Goal: Information Seeking & Learning: Learn about a topic

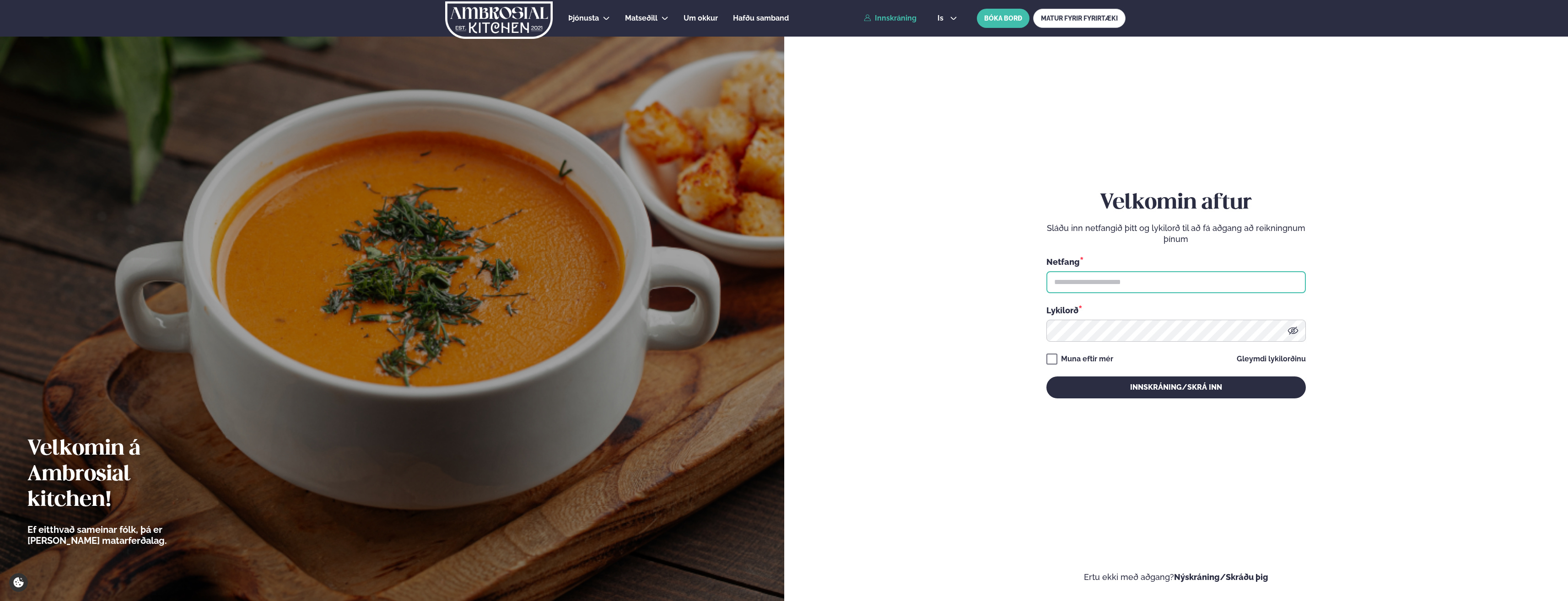
type input "**********"
click at [894, 19] on link "Innskráning" at bounding box center [890, 18] width 52 height 9
click at [1239, 392] on button "Innskráning/Skrá inn" at bounding box center [1176, 387] width 259 height 22
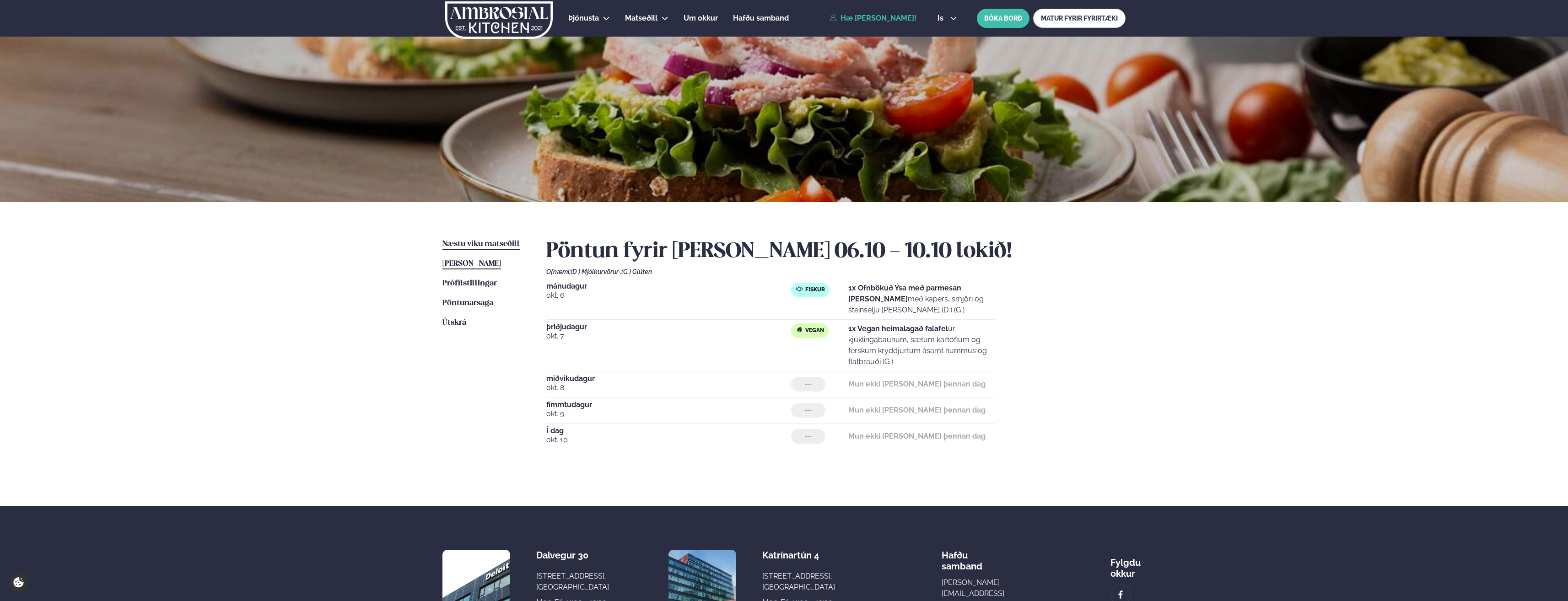
click at [502, 244] on span "Næstu viku matseðill" at bounding box center [481, 244] width 77 height 8
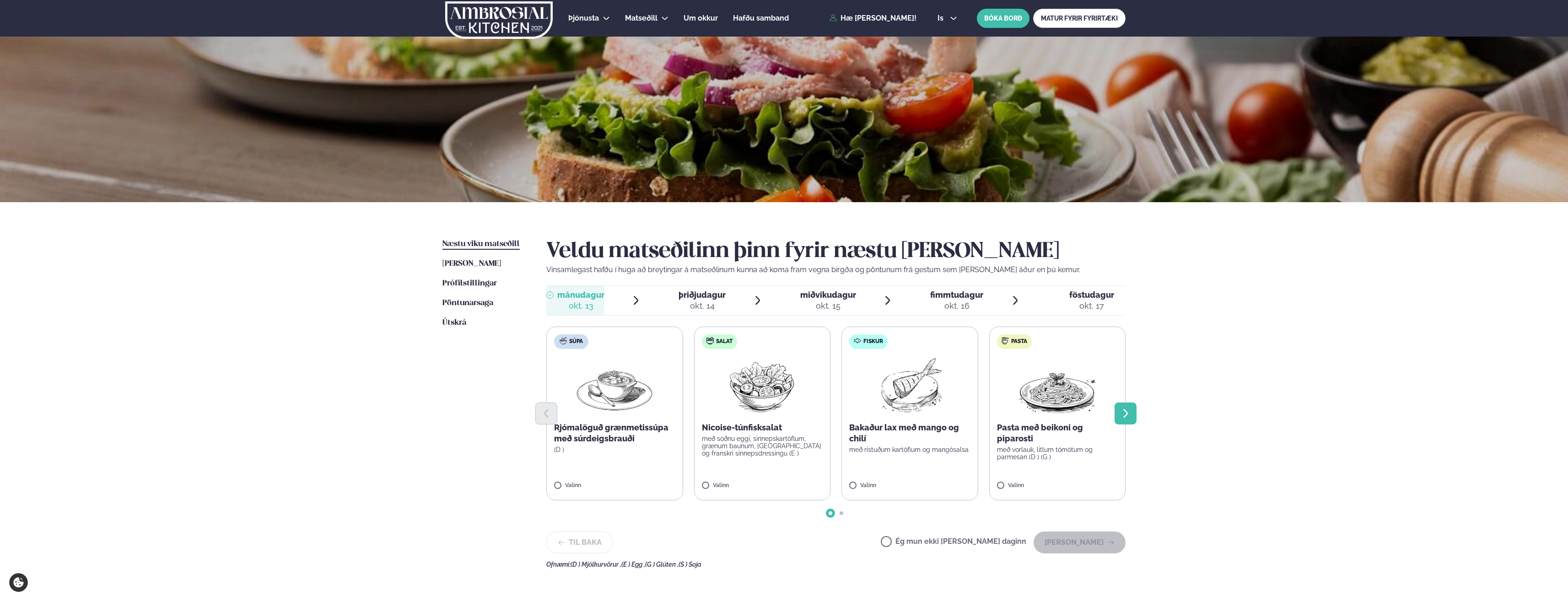
click at [1126, 416] on icon "Next slide" at bounding box center [1125, 413] width 11 height 11
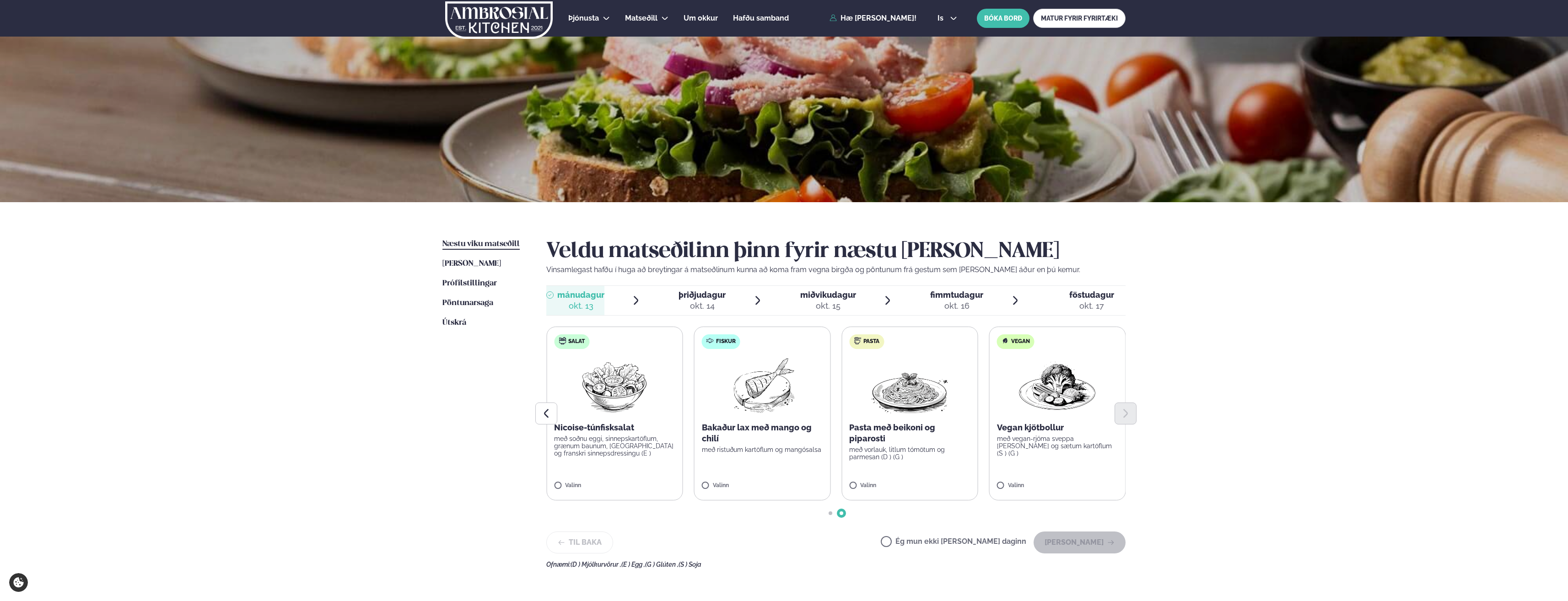
click at [699, 290] on span "þriðjudagur" at bounding box center [702, 295] width 47 height 10
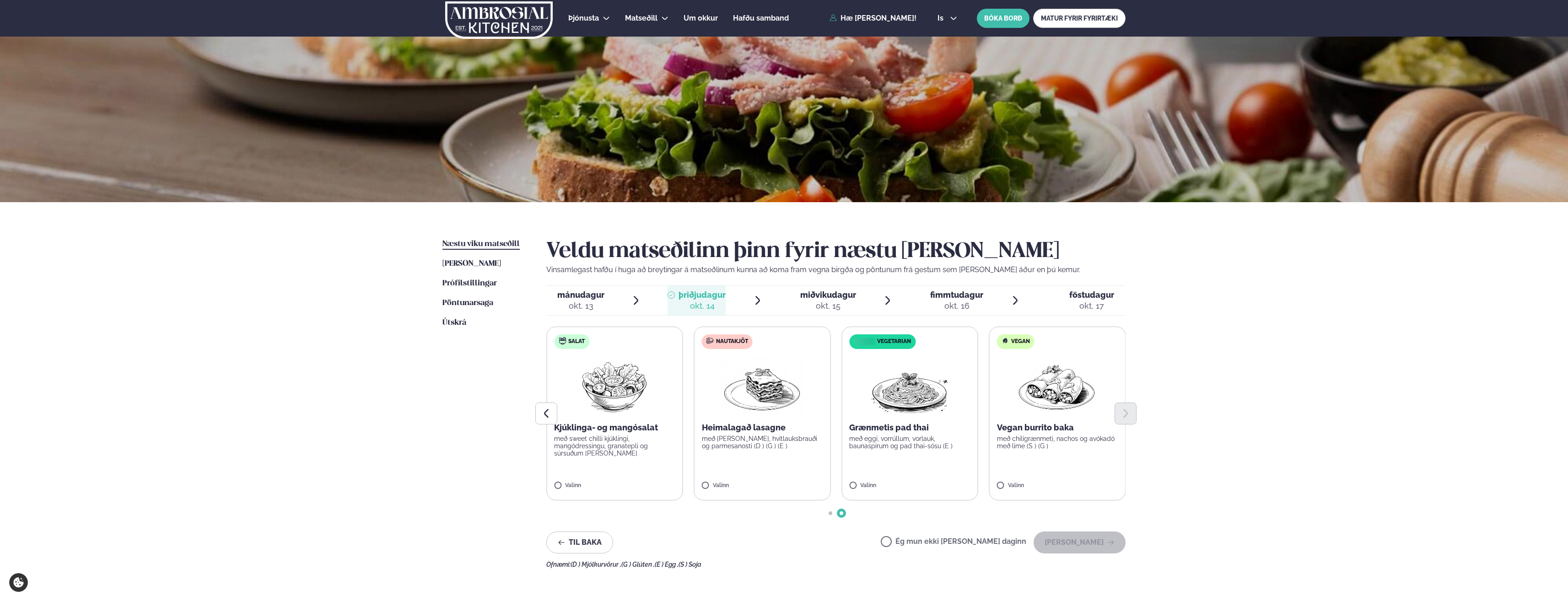
click at [1113, 420] on div at bounding box center [836, 413] width 579 height 22
click at [553, 415] on button "Previous slide" at bounding box center [546, 413] width 22 height 22
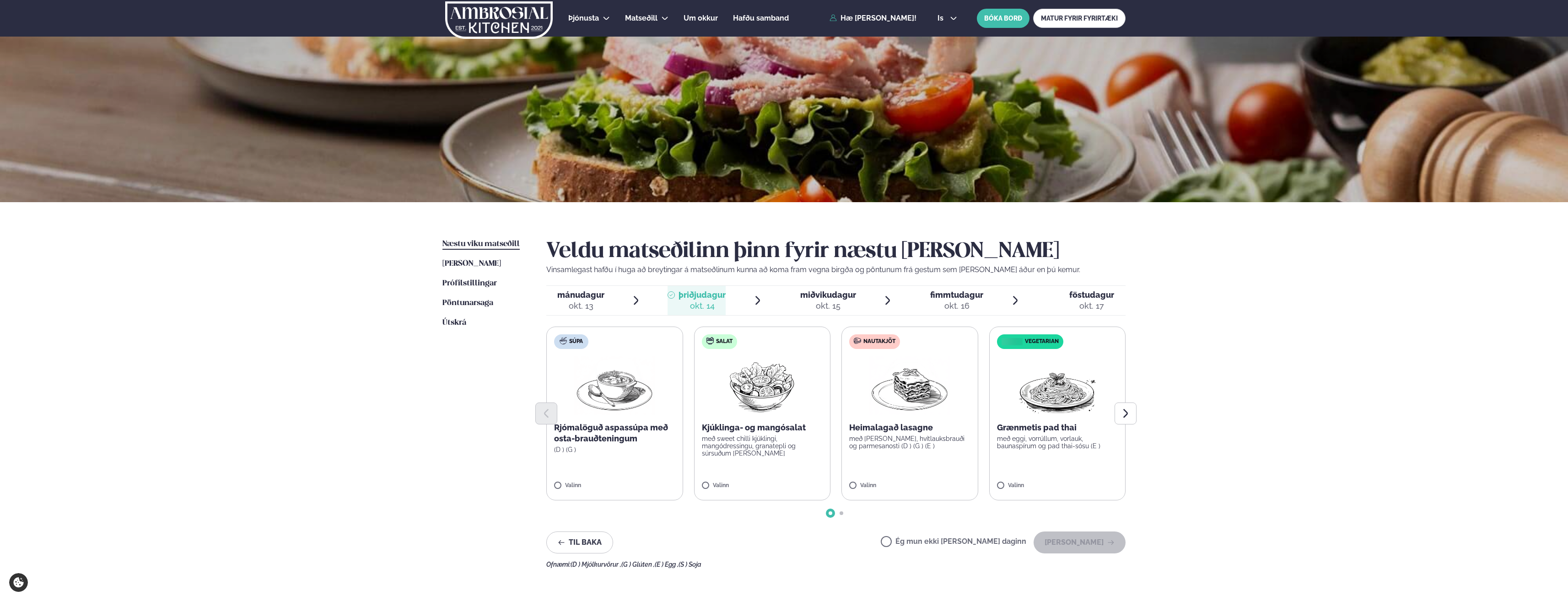
click at [839, 307] on div "okt. 15" at bounding box center [828, 306] width 56 height 11
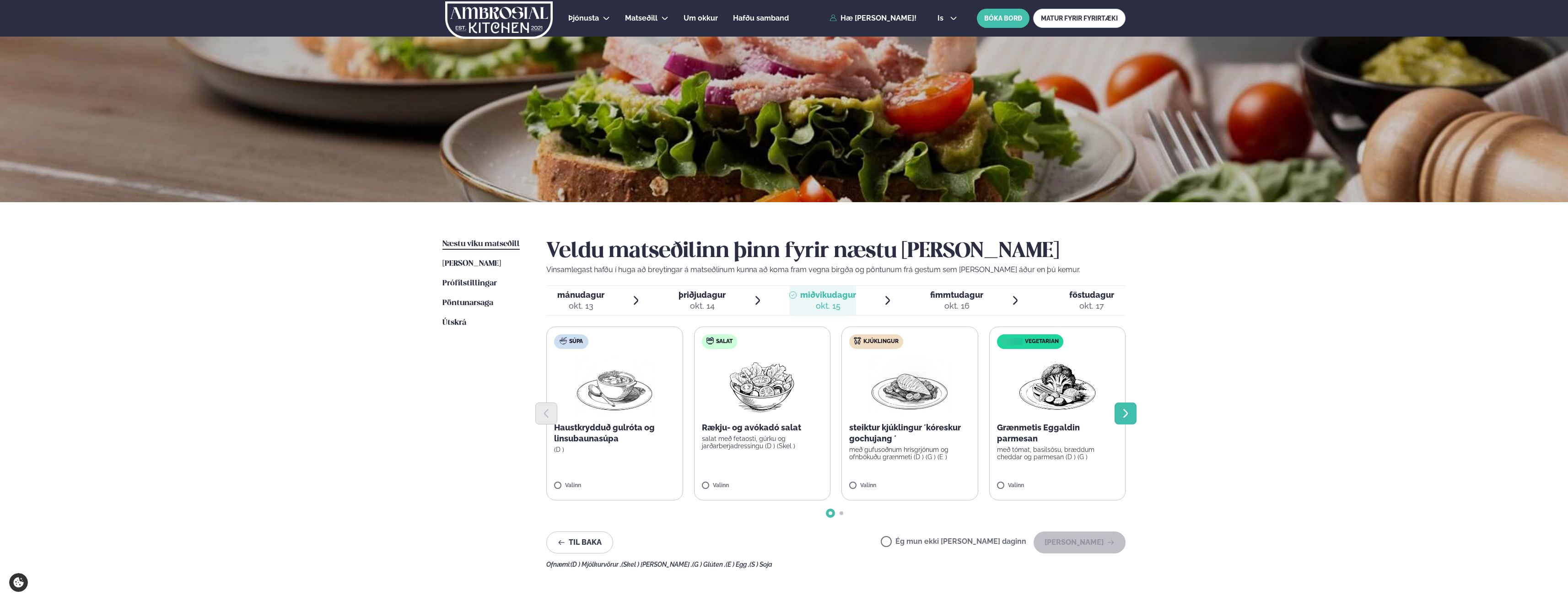
click at [1135, 406] on button "Next slide" at bounding box center [1125, 413] width 22 height 22
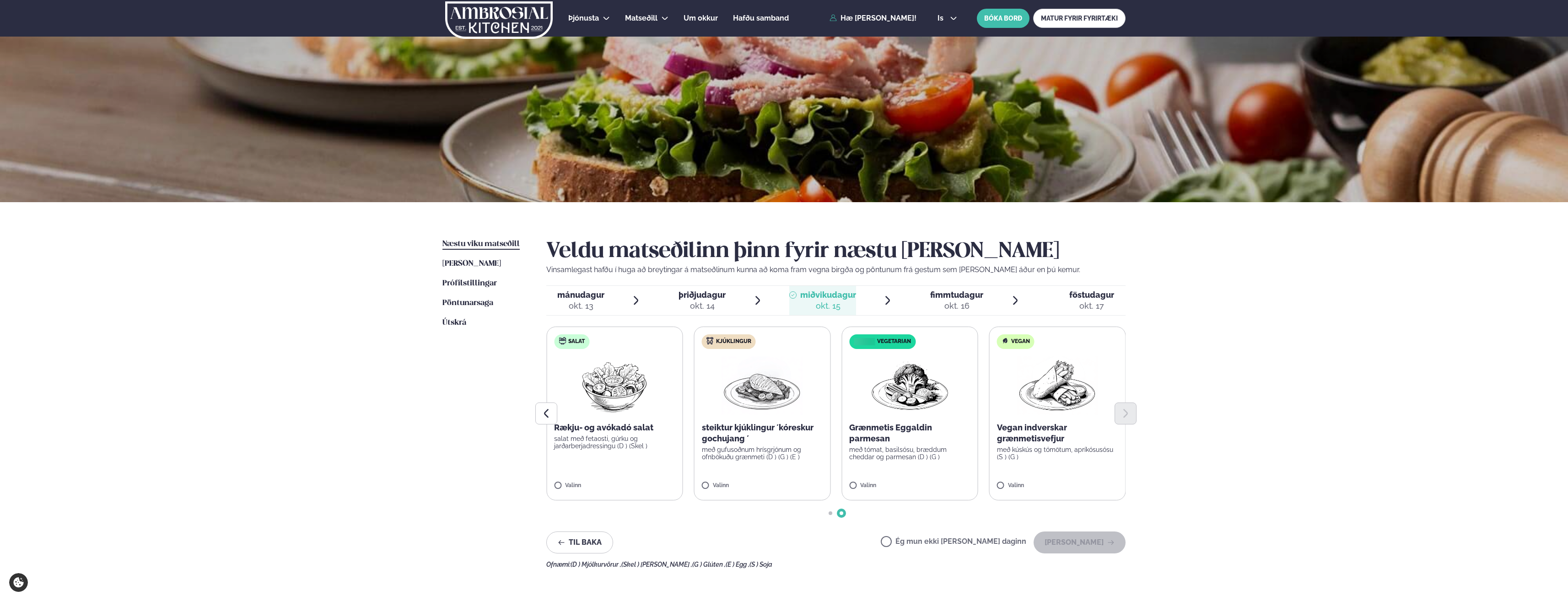
click at [978, 308] on div "okt. 16" at bounding box center [956, 306] width 53 height 11
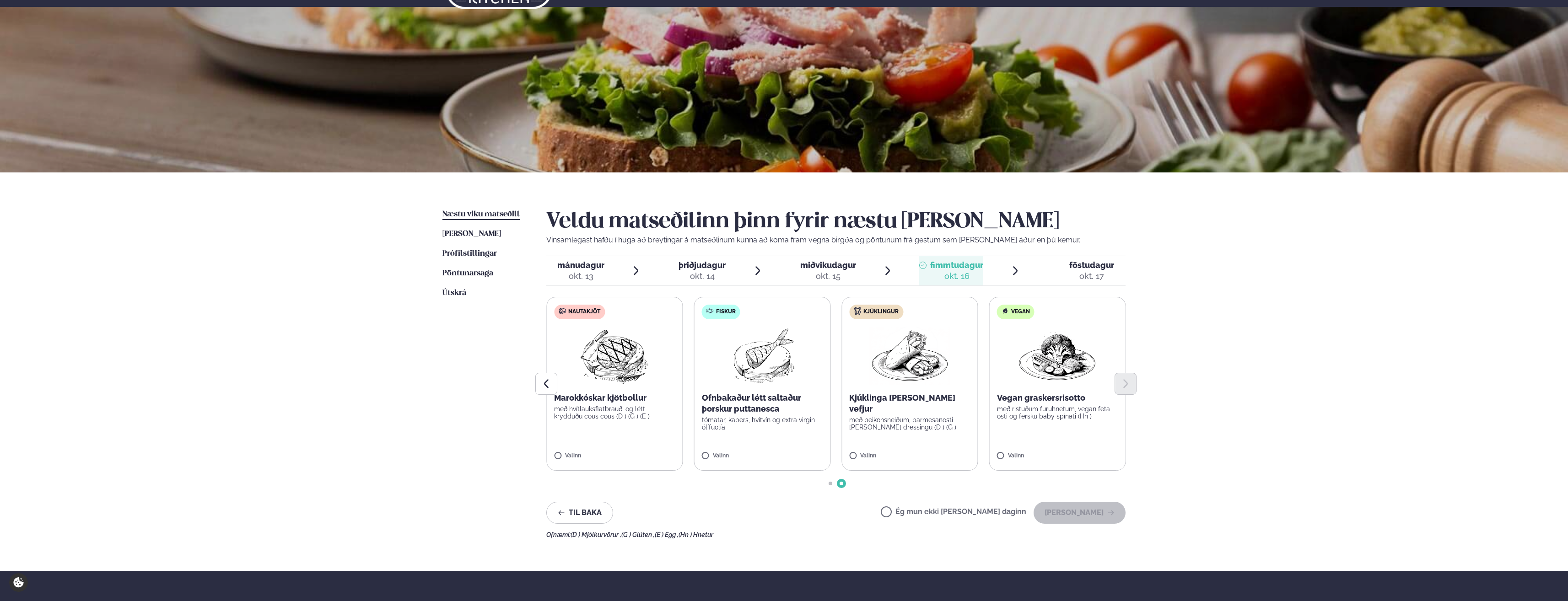
scroll to position [46, 0]
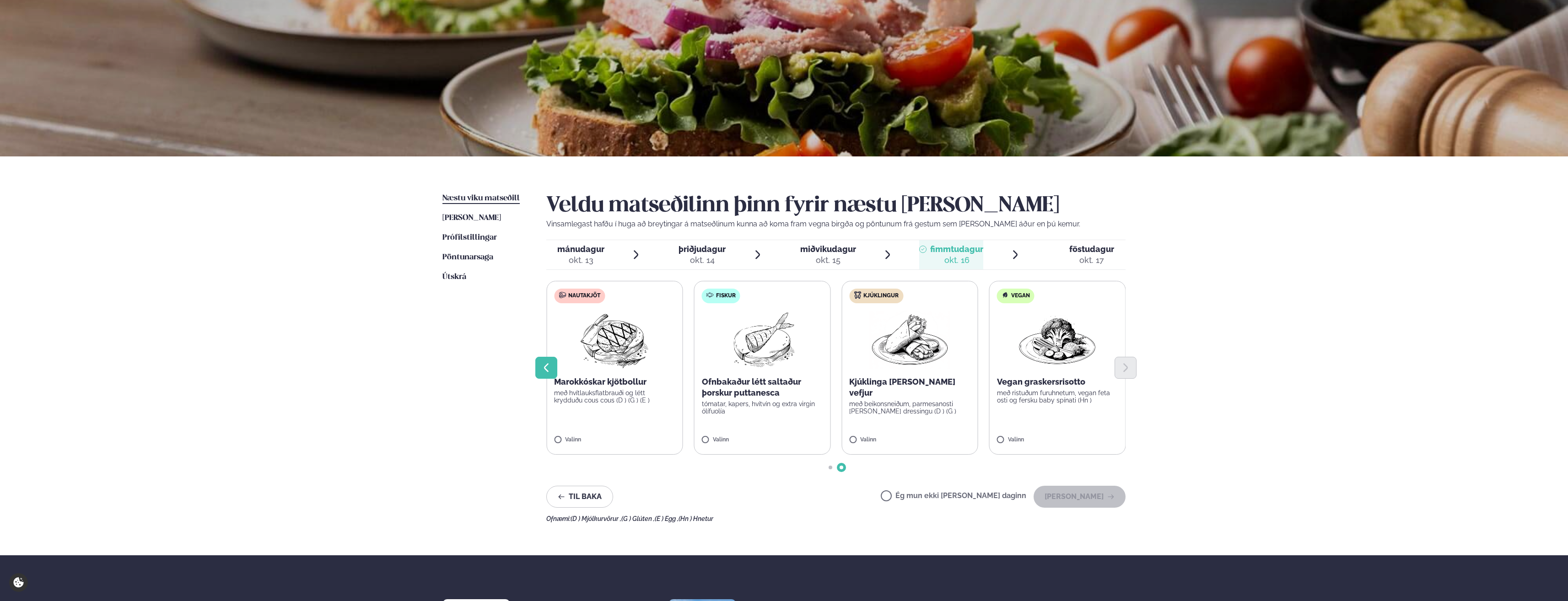
click at [535, 366] on button "Previous slide" at bounding box center [546, 367] width 22 height 22
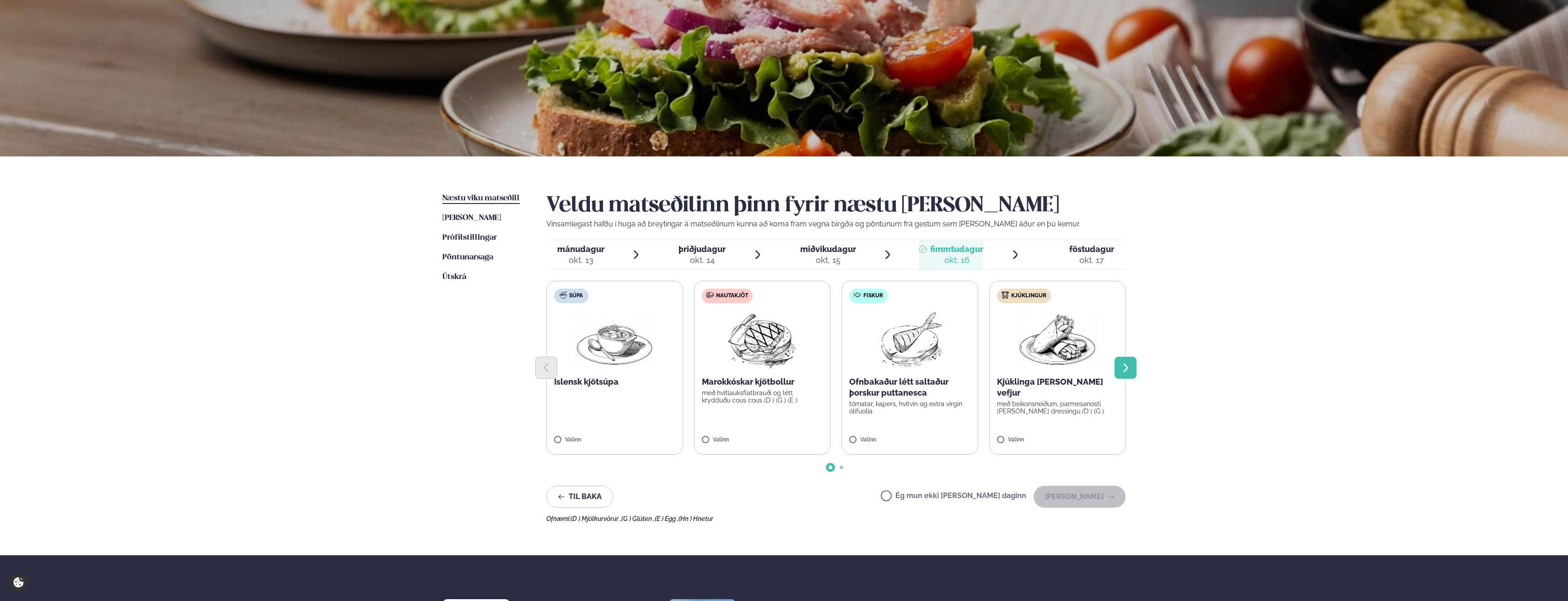
click at [1127, 369] on icon "Next slide" at bounding box center [1125, 367] width 5 height 9
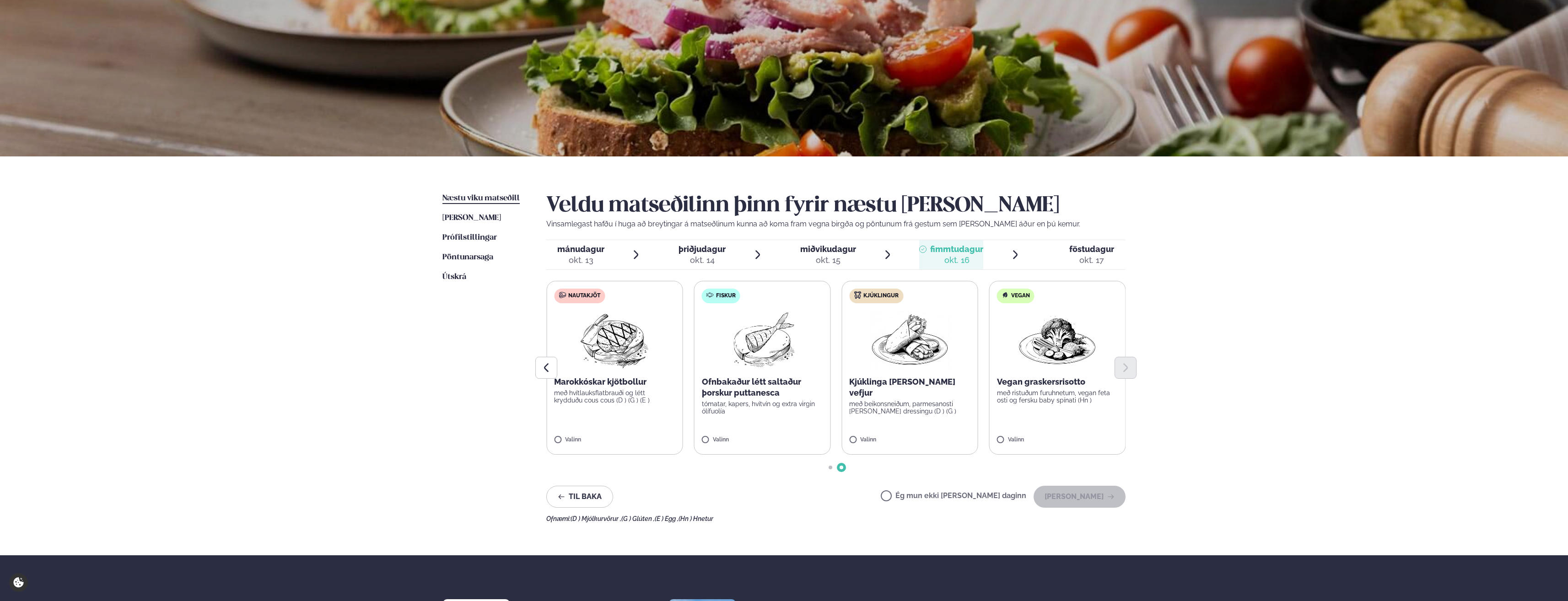
click at [1079, 249] on span "föstudagur" at bounding box center [1092, 249] width 45 height 10
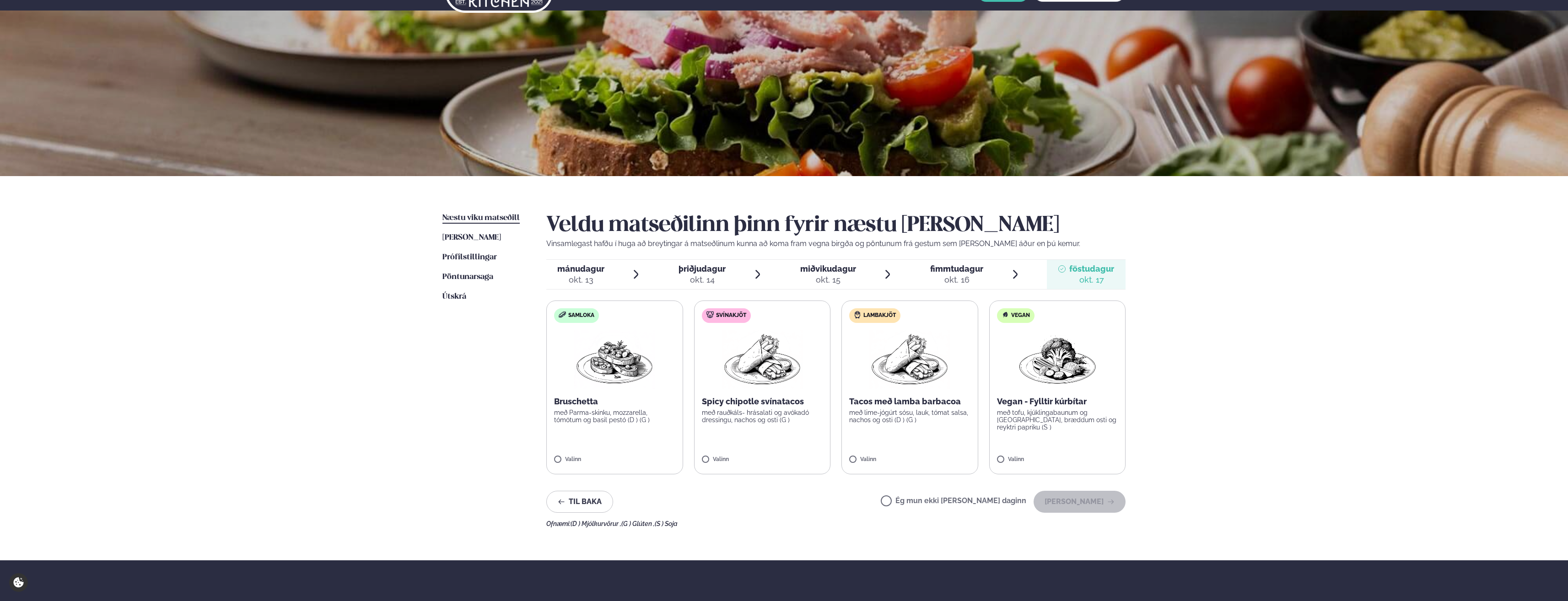
scroll to position [0, 0]
